Goal: Find specific page/section: Find specific page/section

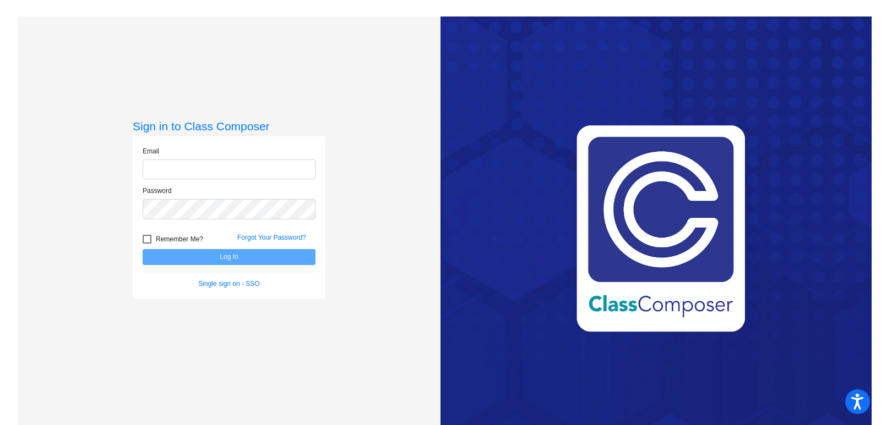
type input "[EMAIL_ADDRESS][DOMAIN_NAME]"
click at [223, 260] on button "Log In" at bounding box center [229, 257] width 173 height 16
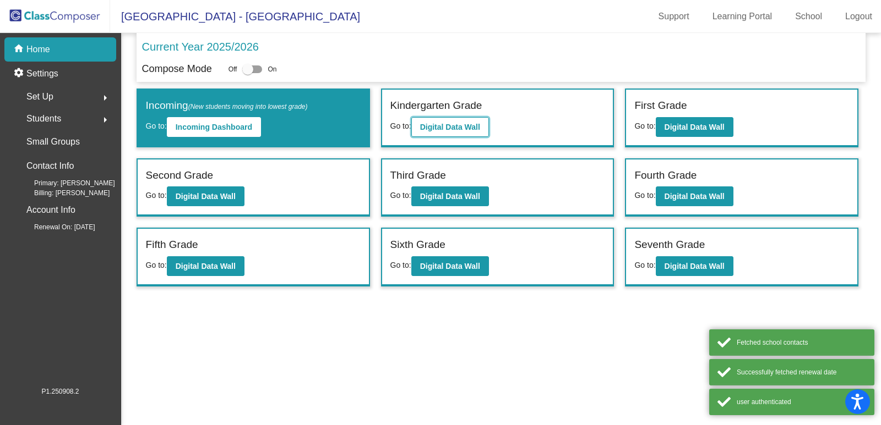
click at [480, 125] on b "Digital Data Wall" at bounding box center [450, 127] width 60 height 9
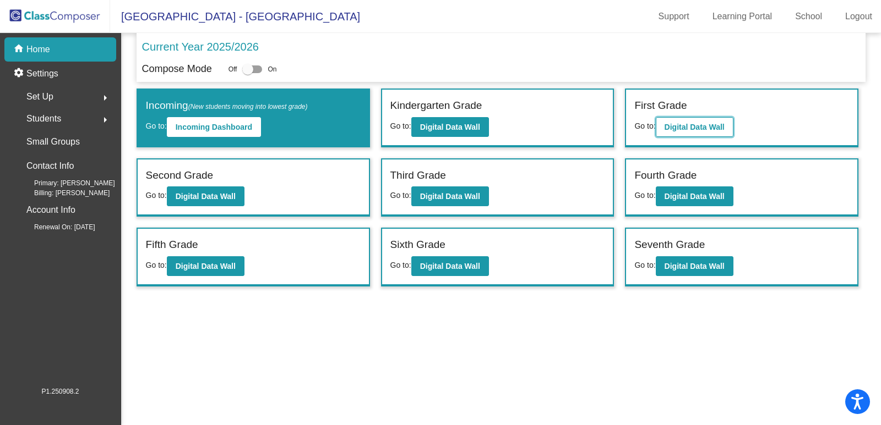
click at [702, 131] on b "Digital Data Wall" at bounding box center [694, 127] width 60 height 9
click at [193, 194] on b "Digital Data Wall" at bounding box center [206, 196] width 60 height 9
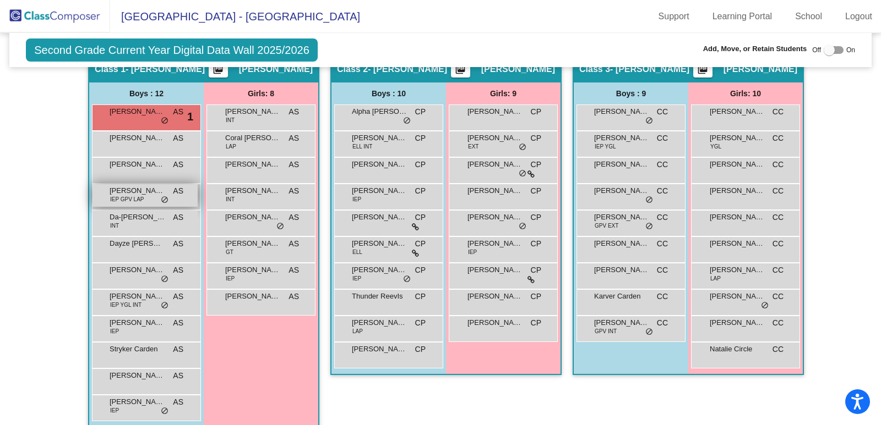
scroll to position [220, 0]
